Goal: Find contact information: Find contact information

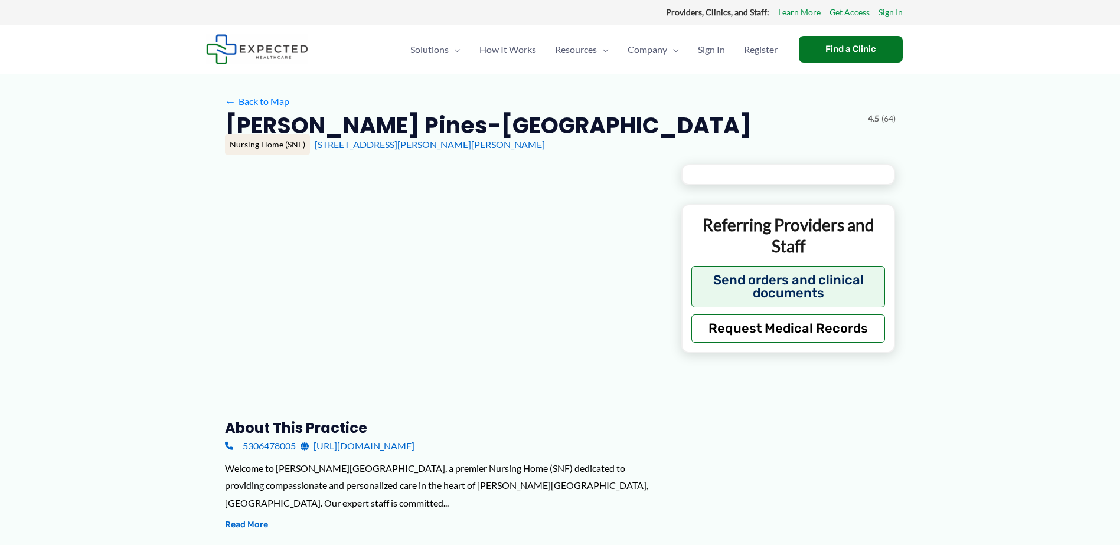
type input "**********"
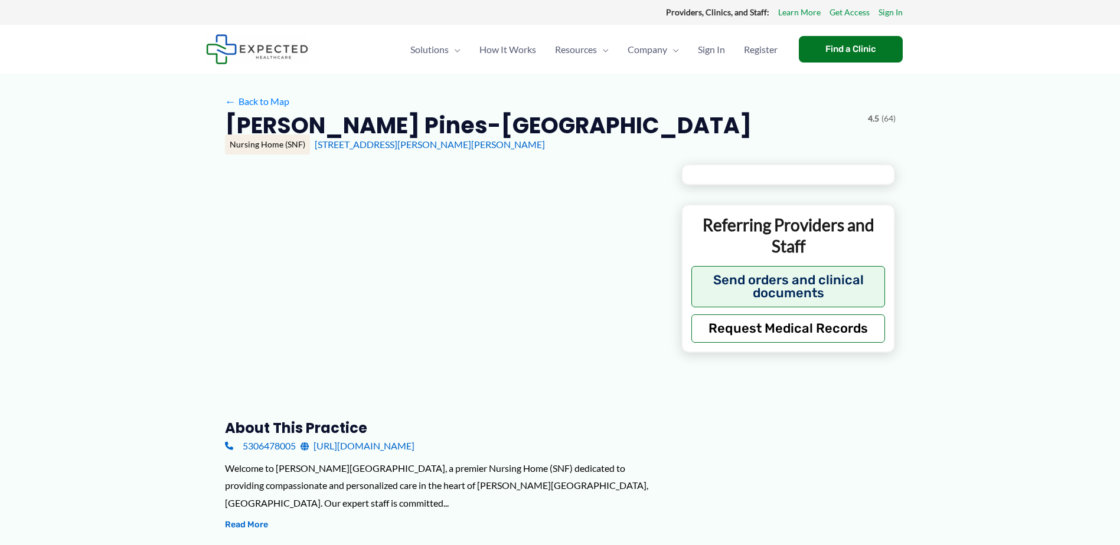
type input "**********"
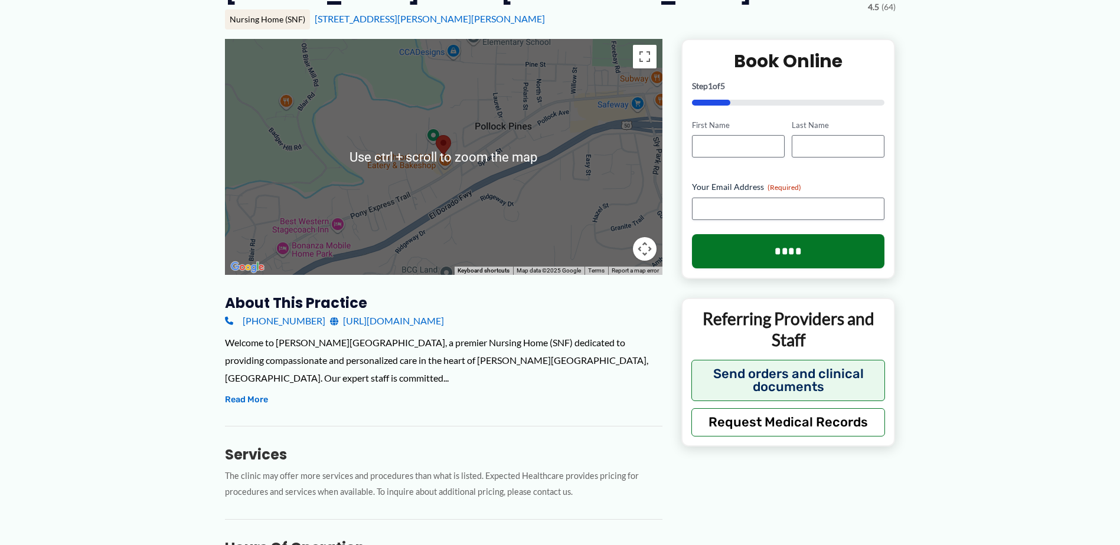
scroll to position [177, 0]
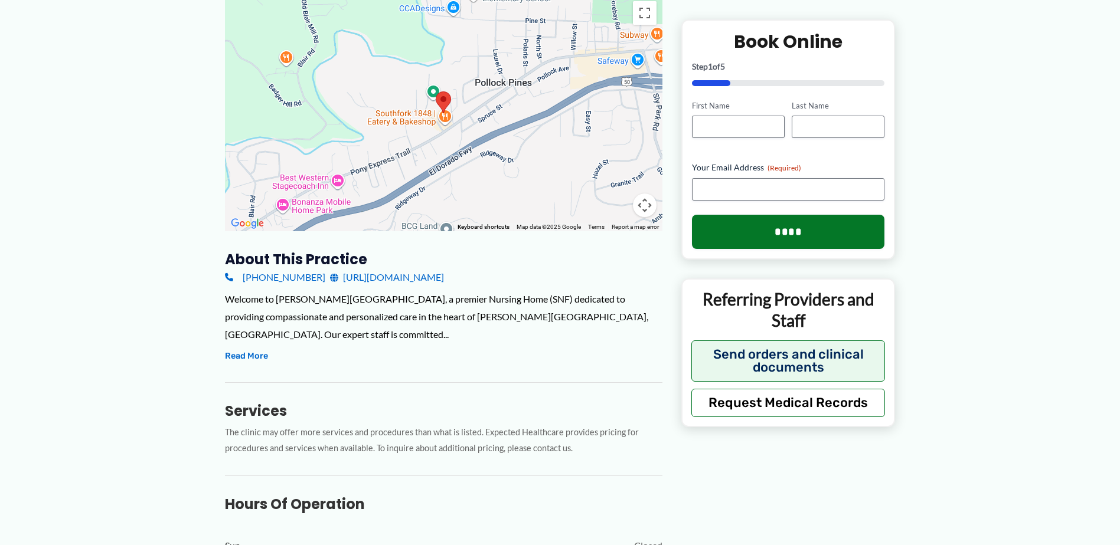
click at [387, 274] on link "[URL][DOMAIN_NAME]" at bounding box center [387, 278] width 114 height 18
